Goal: Find specific page/section: Find specific page/section

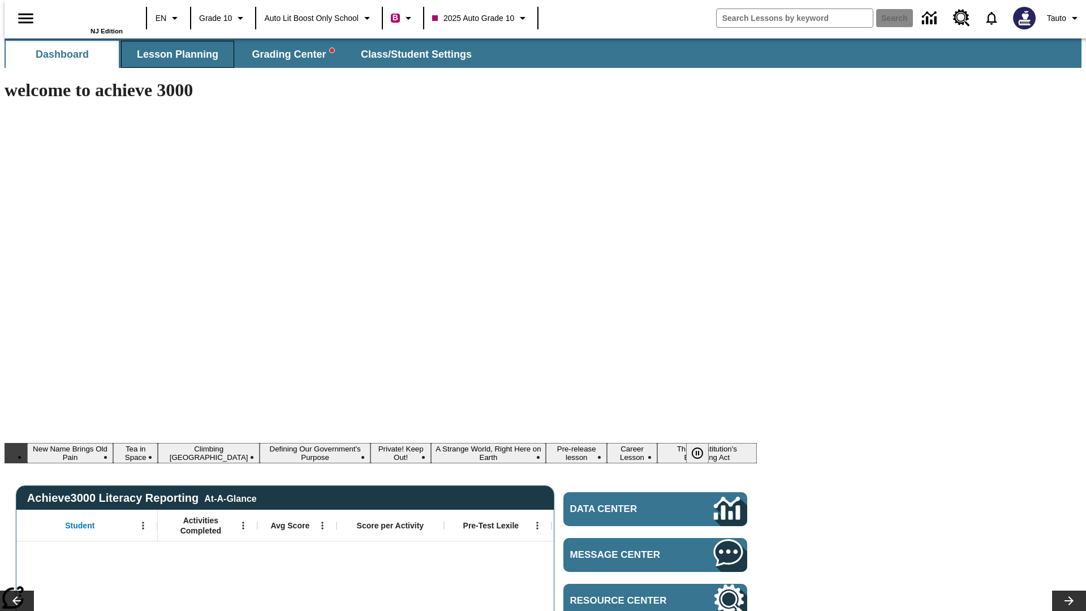
click at [173, 54] on span "Lesson Planning" at bounding box center [177, 54] width 81 height 13
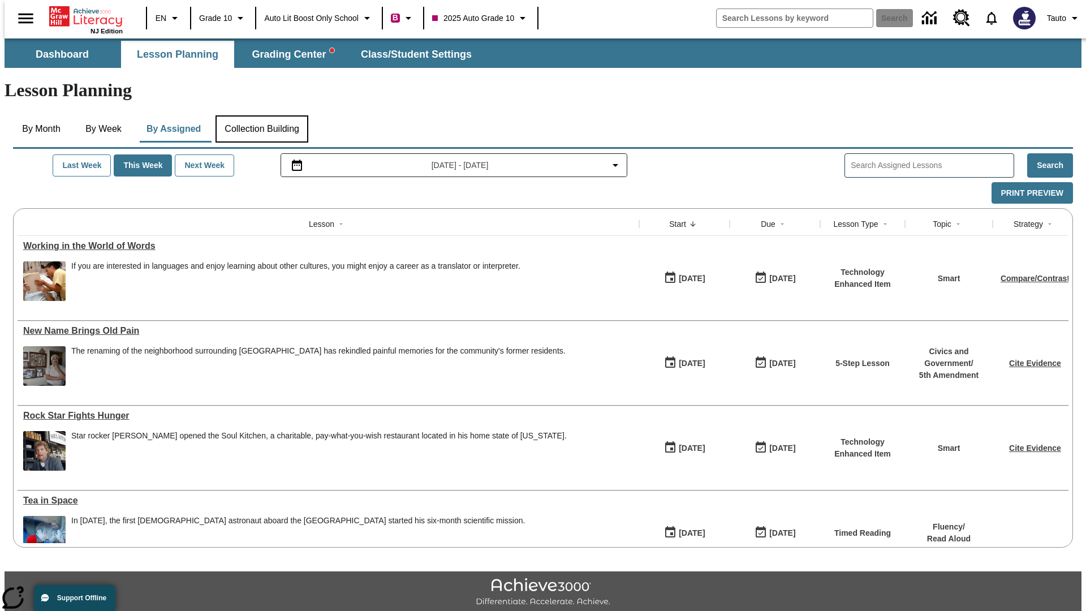
click at [261, 115] on button "Collection Building" at bounding box center [262, 128] width 93 height 27
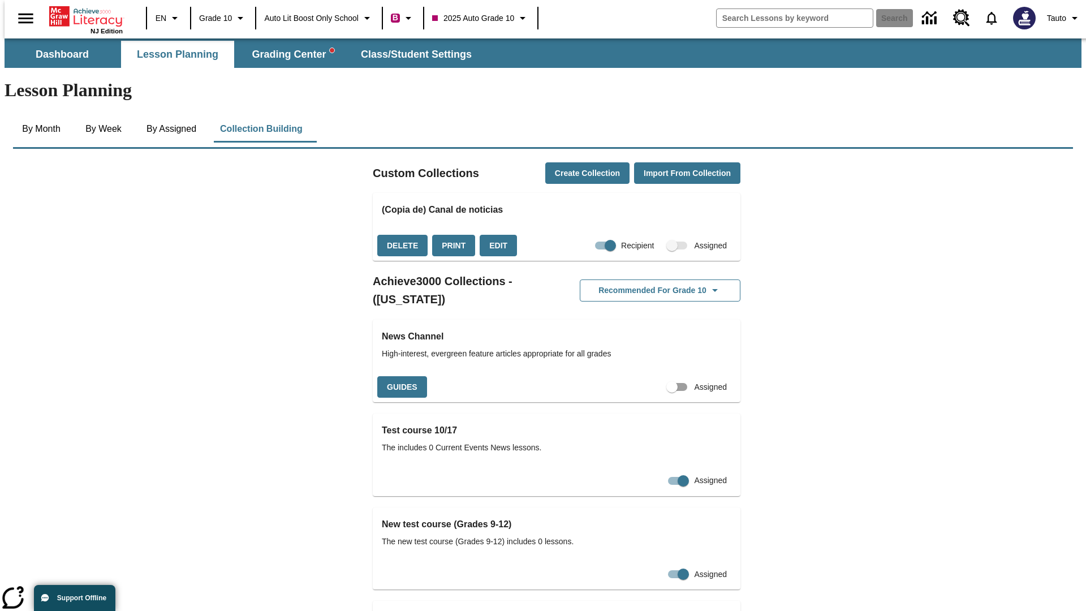
click at [654, 376] on input "Assigned" at bounding box center [672, 387] width 65 height 22
checkbox input "true"
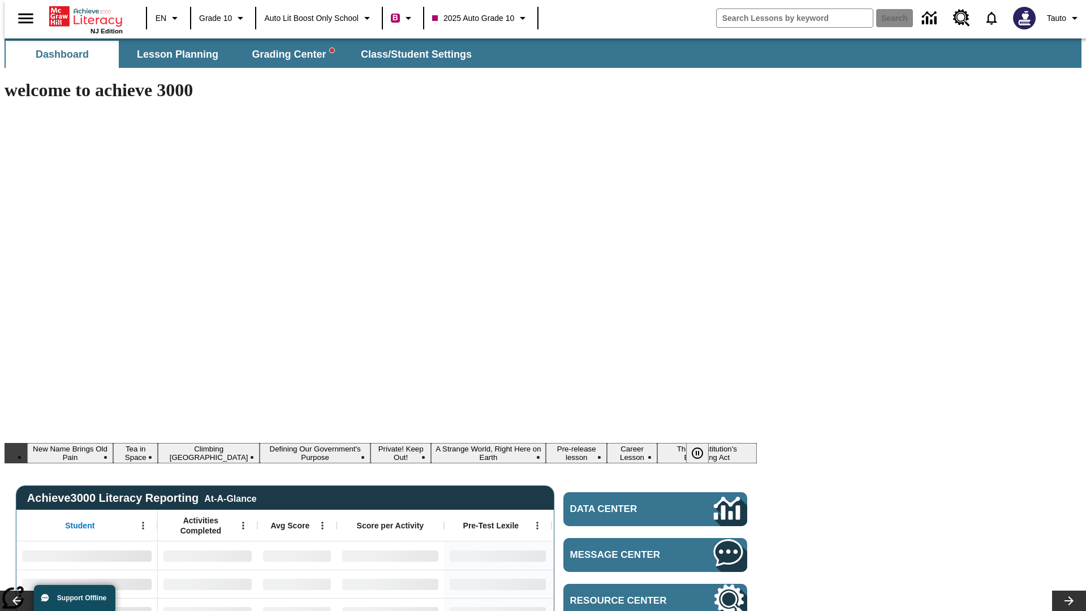
type input "-1"
click at [173, 54] on span "Lesson Planning" at bounding box center [177, 54] width 81 height 13
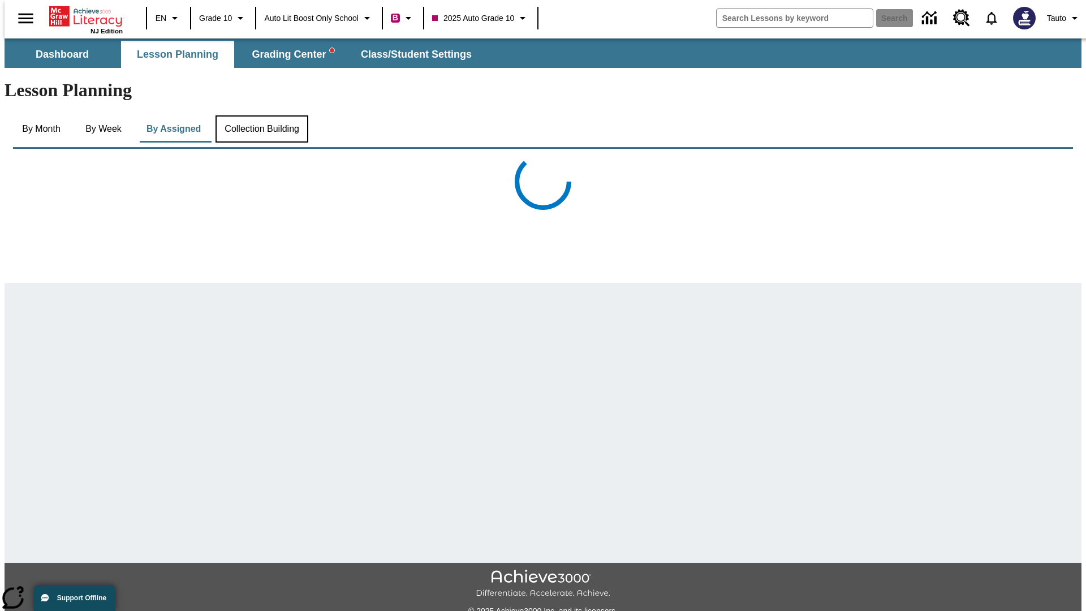
click at [261, 115] on button "Collection Building" at bounding box center [262, 128] width 93 height 27
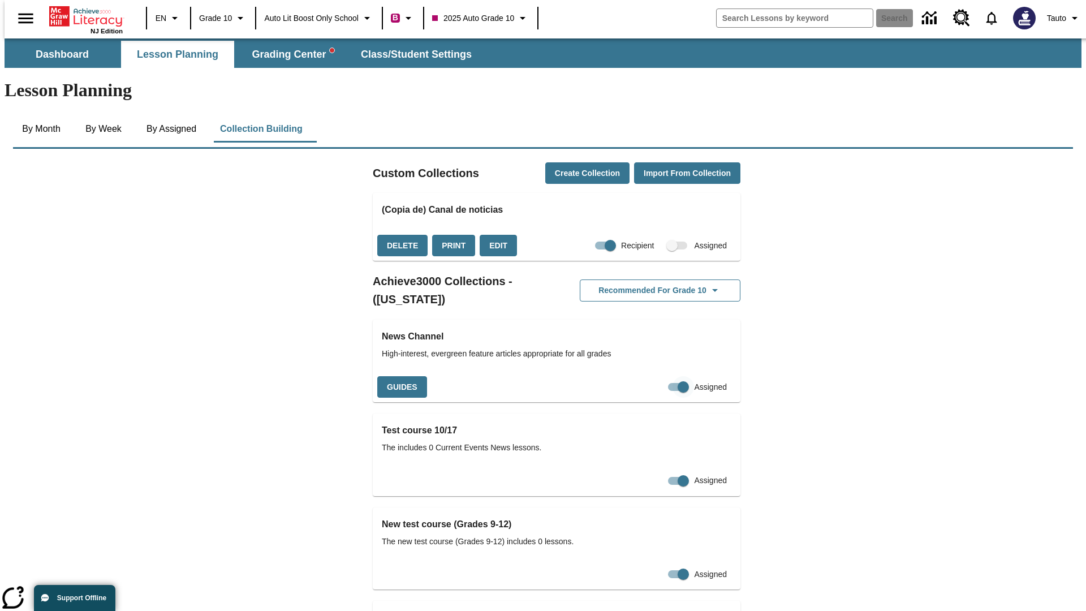
click at [665, 376] on input "Assigned" at bounding box center [683, 387] width 65 height 22
checkbox input "false"
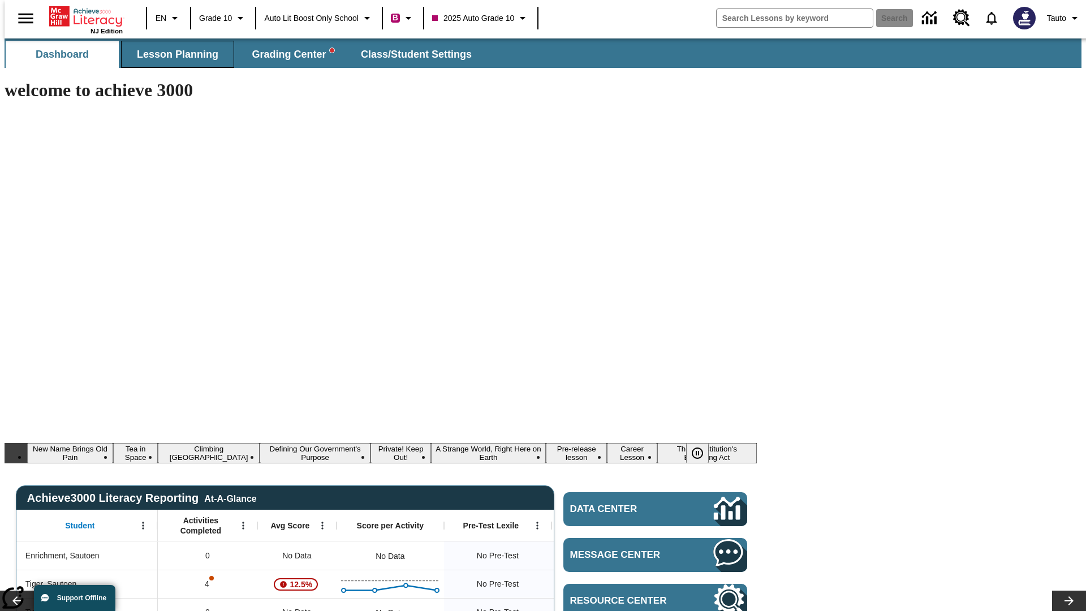
click at [173, 54] on span "Lesson Planning" at bounding box center [177, 54] width 81 height 13
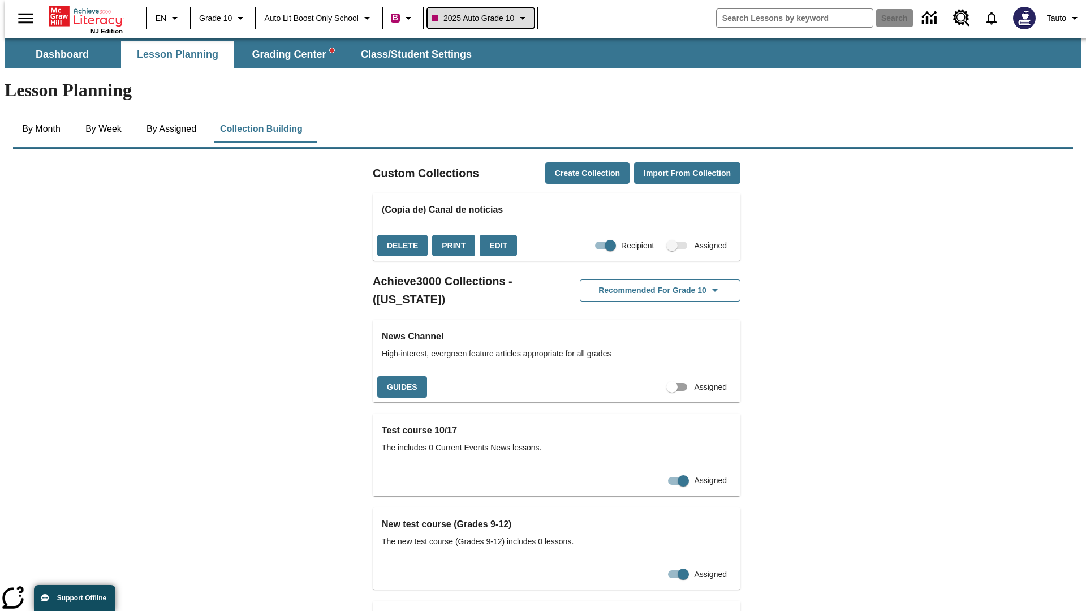
click at [482, 18] on span "2025 Auto Grade 10" at bounding box center [473, 18] width 82 height 12
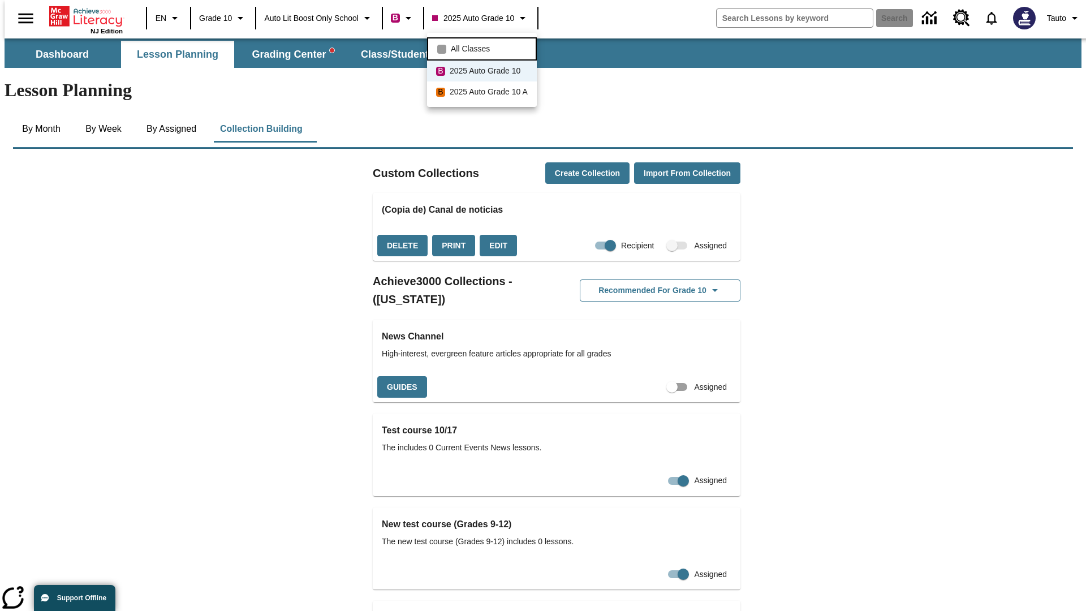
click at [483, 48] on span "All Classes" at bounding box center [470, 49] width 39 height 12
